Goal: Browse casually: Explore the website without a specific task or goal

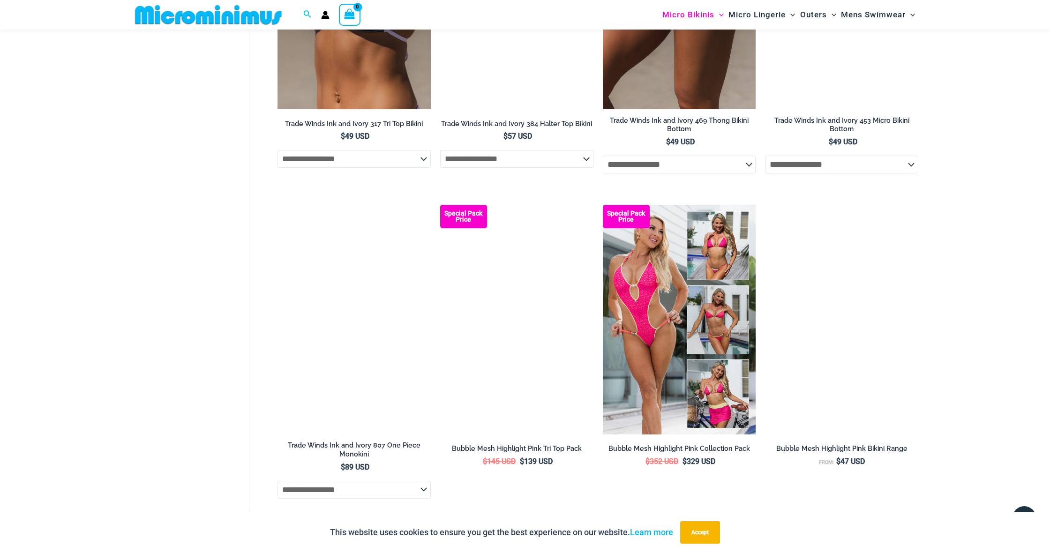
scroll to position [1068, 0]
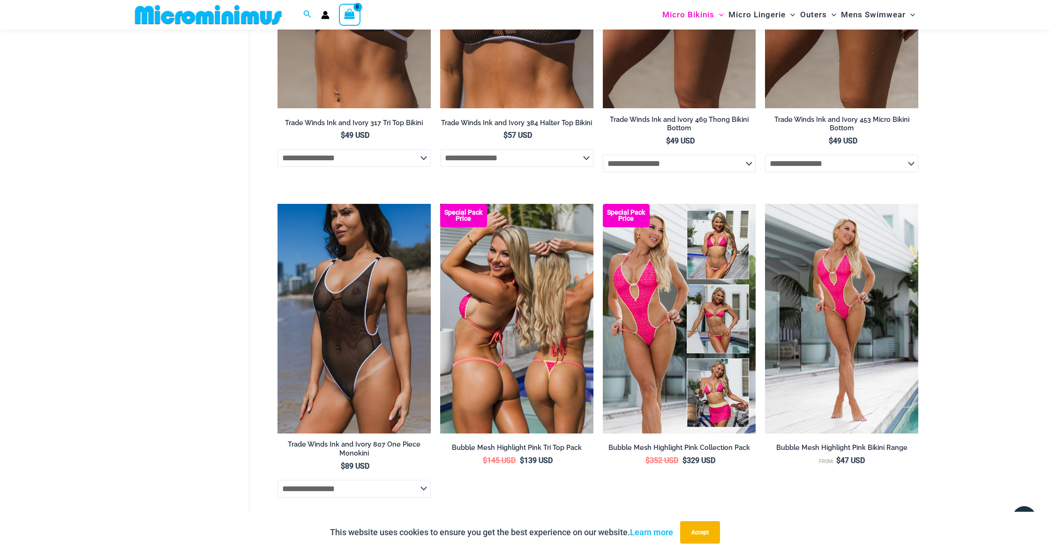
click at [522, 305] on img at bounding box center [516, 319] width 153 height 230
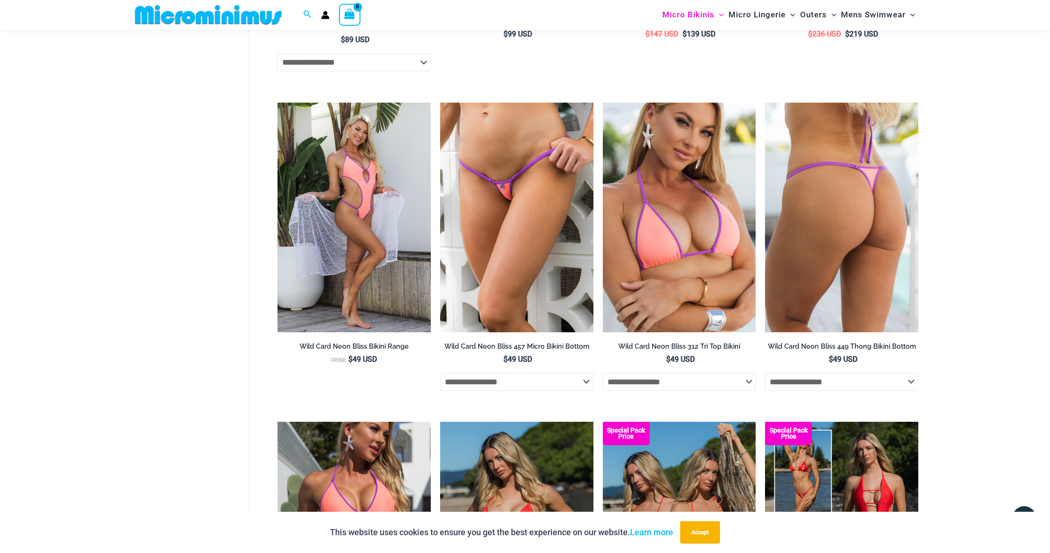
scroll to position [2143, 0]
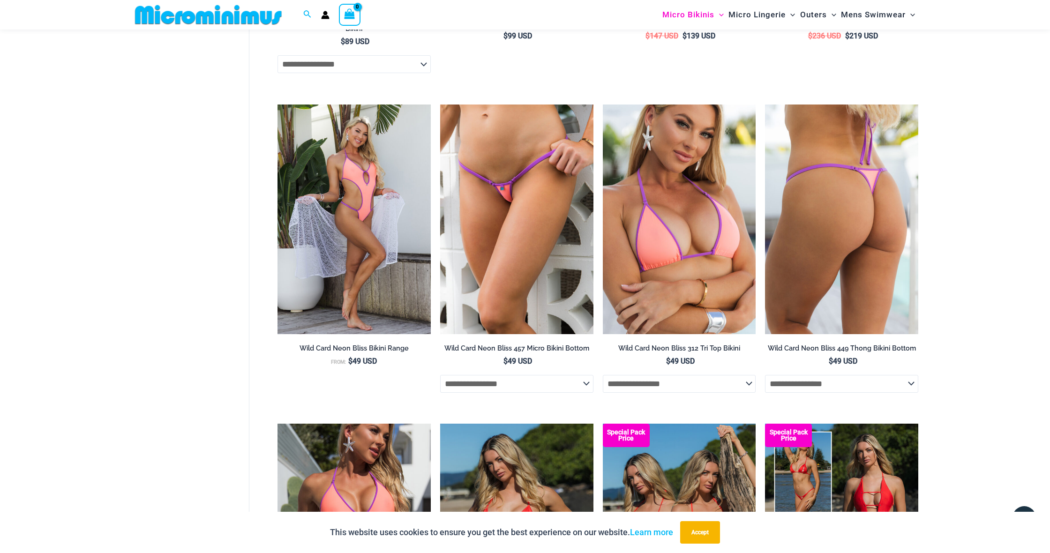
click at [812, 283] on img at bounding box center [841, 219] width 153 height 230
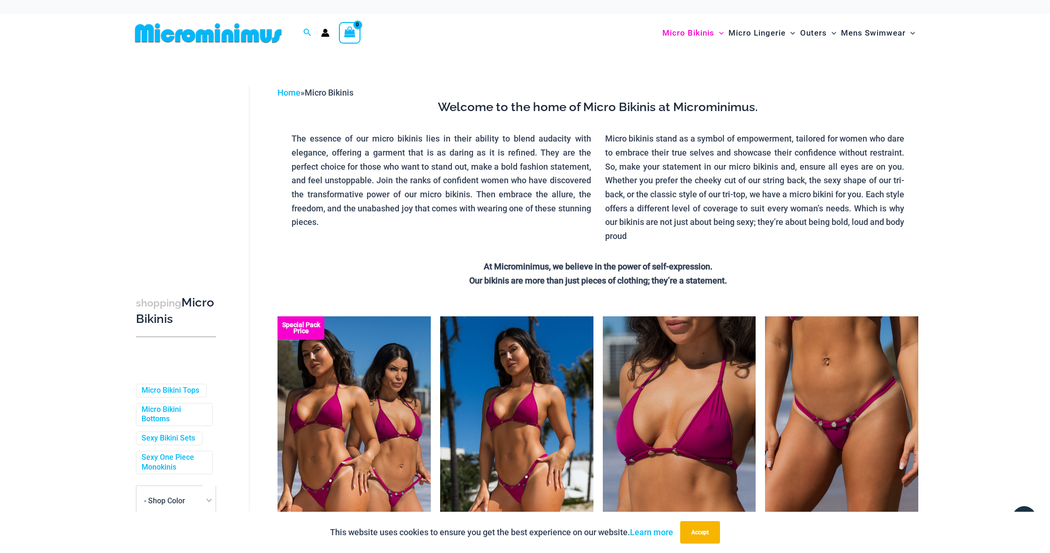
scroll to position [0, 0]
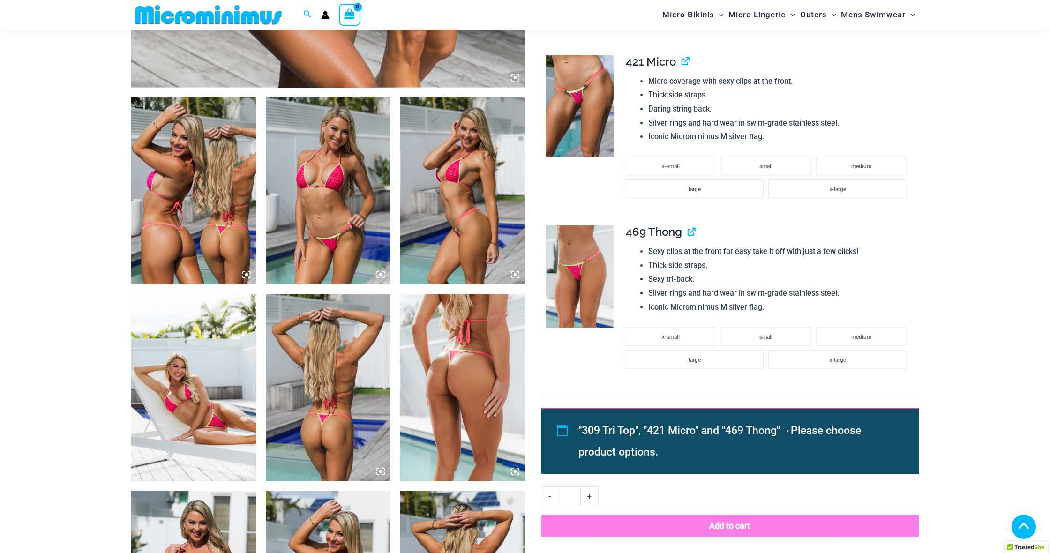
scroll to position [589, 0]
